Goal: Check status: Check status

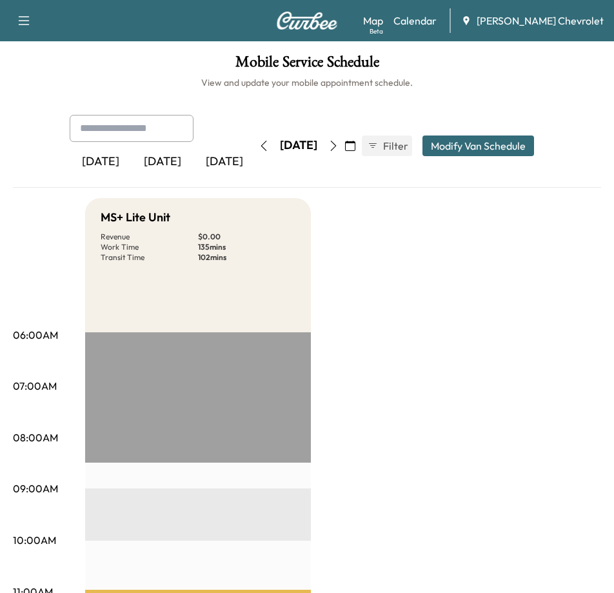
click at [150, 159] on div "[DATE]" at bounding box center [163, 162] width 62 height 30
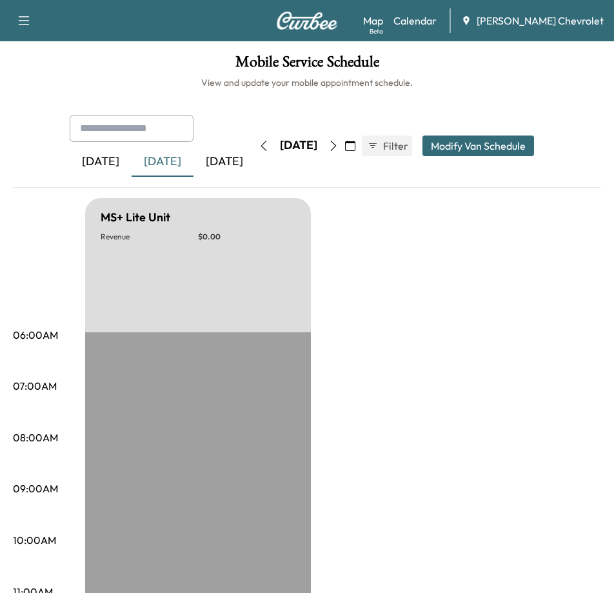
click at [339, 141] on icon "button" at bounding box center [333, 146] width 10 height 10
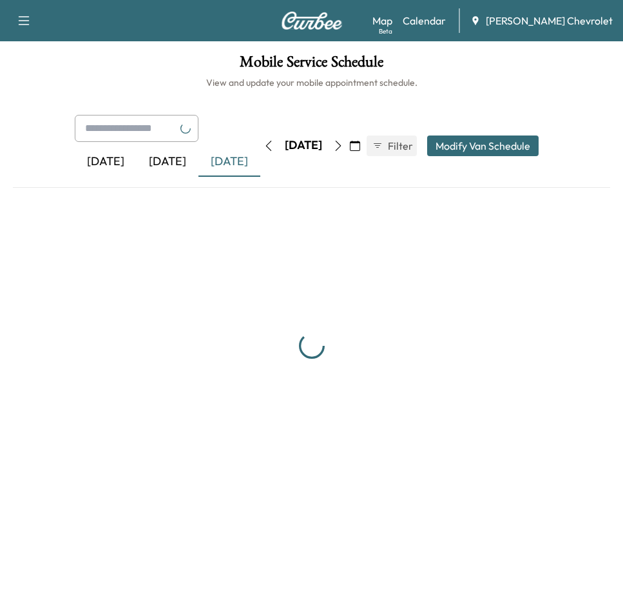
click at [349, 135] on button "button" at bounding box center [339, 145] width 22 height 21
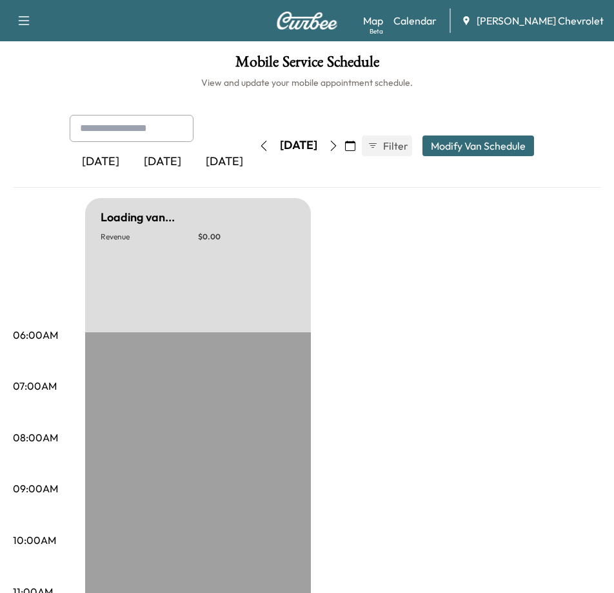
click at [337, 141] on icon "button" at bounding box center [334, 146] width 6 height 10
